Goal: Download file/media

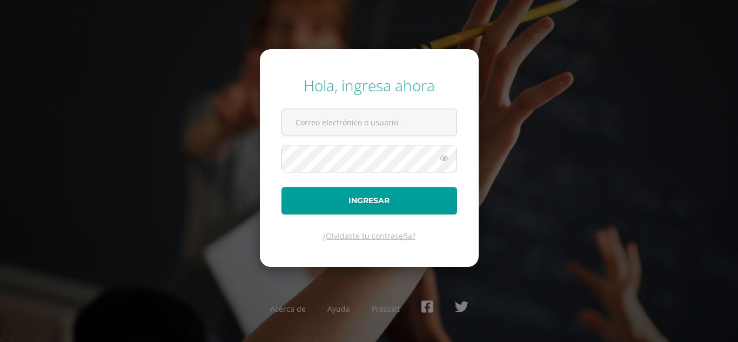
type input "23004@lasallechiquimula.edu.gt"
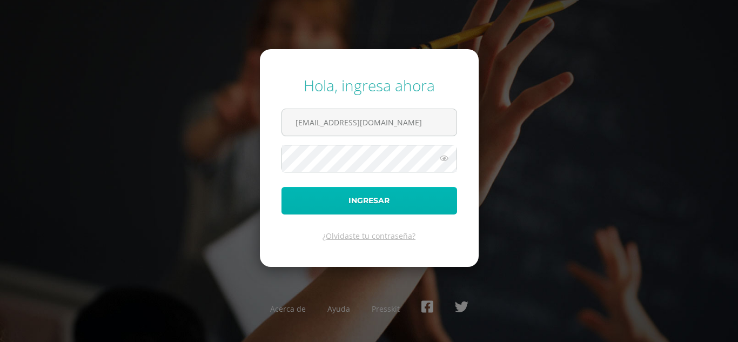
click at [385, 201] on button "Ingresar" at bounding box center [370, 201] width 176 height 28
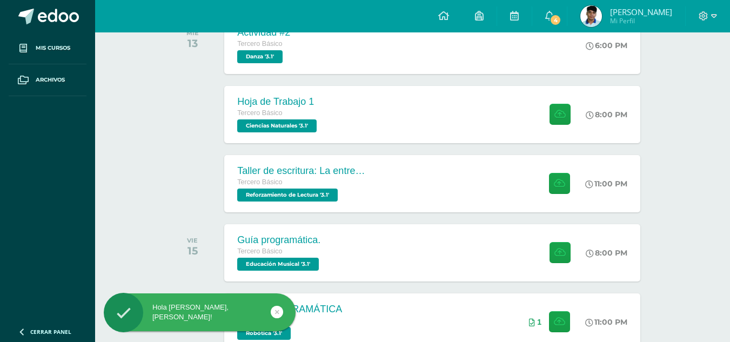
scroll to position [270, 0]
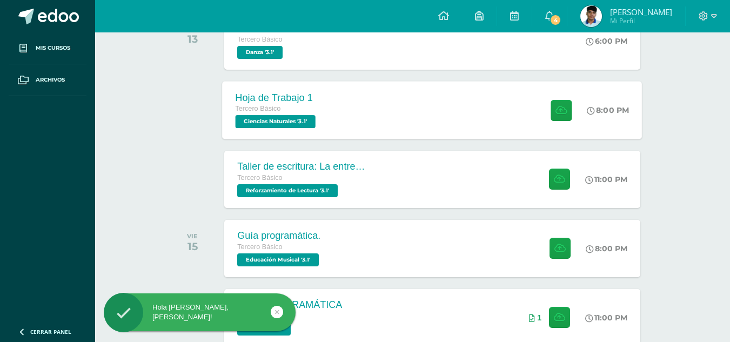
click at [369, 104] on div "Hoja de Trabajo 1 Tercero Básico Ciencias Naturales '3.1' 8:00 PM Hoja de Traba…" at bounding box center [433, 110] width 420 height 58
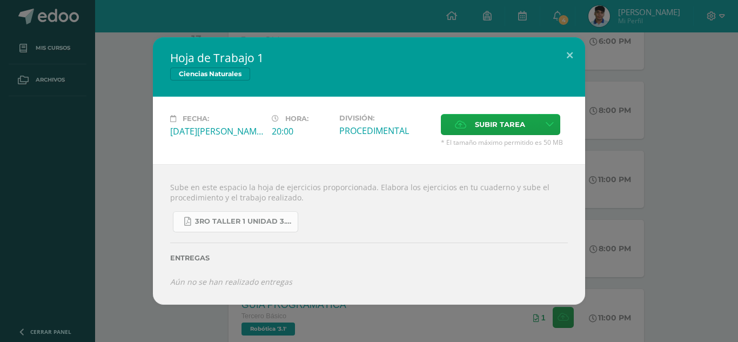
click at [272, 231] on link "3ro Taller 1 unidad 3.pdf" at bounding box center [235, 221] width 125 height 21
click at [568, 53] on button at bounding box center [569, 55] width 31 height 37
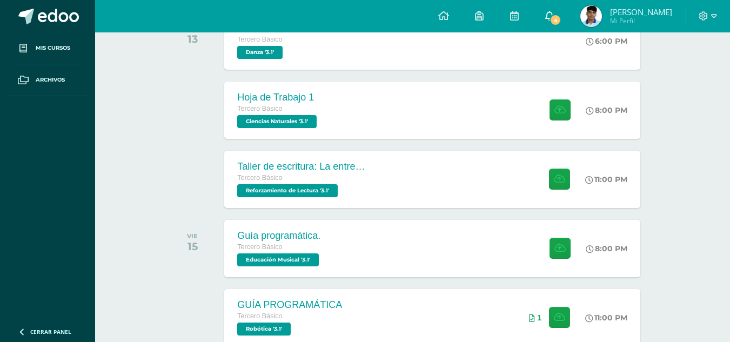
click at [558, 19] on span "4" at bounding box center [556, 20] width 12 height 12
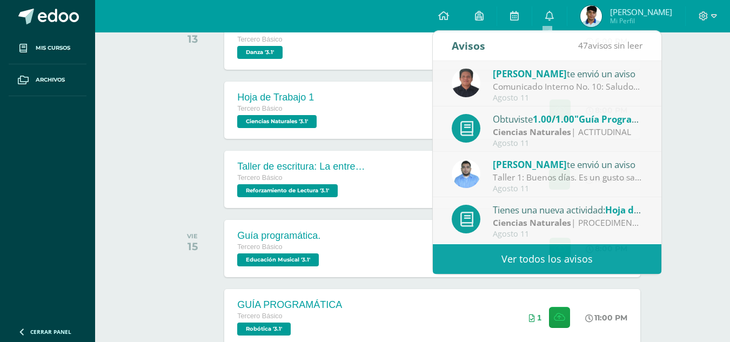
click at [693, 124] on div "Actividades recientes y próximas Tablero Pendientes de entrega Entregadas todas…" at bounding box center [412, 317] width 635 height 1111
